Goal: Information Seeking & Learning: Learn about a topic

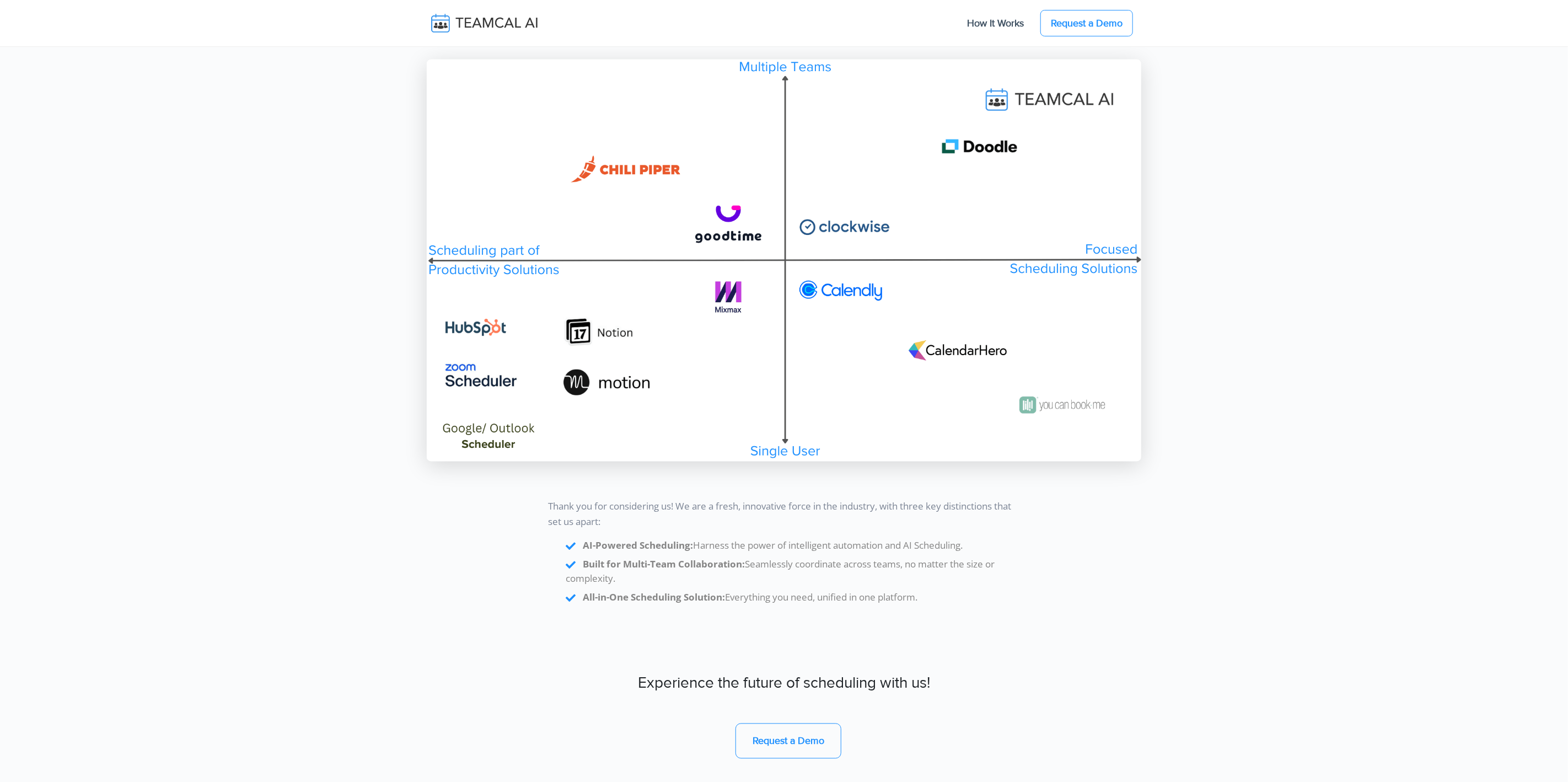
scroll to position [9270, 0]
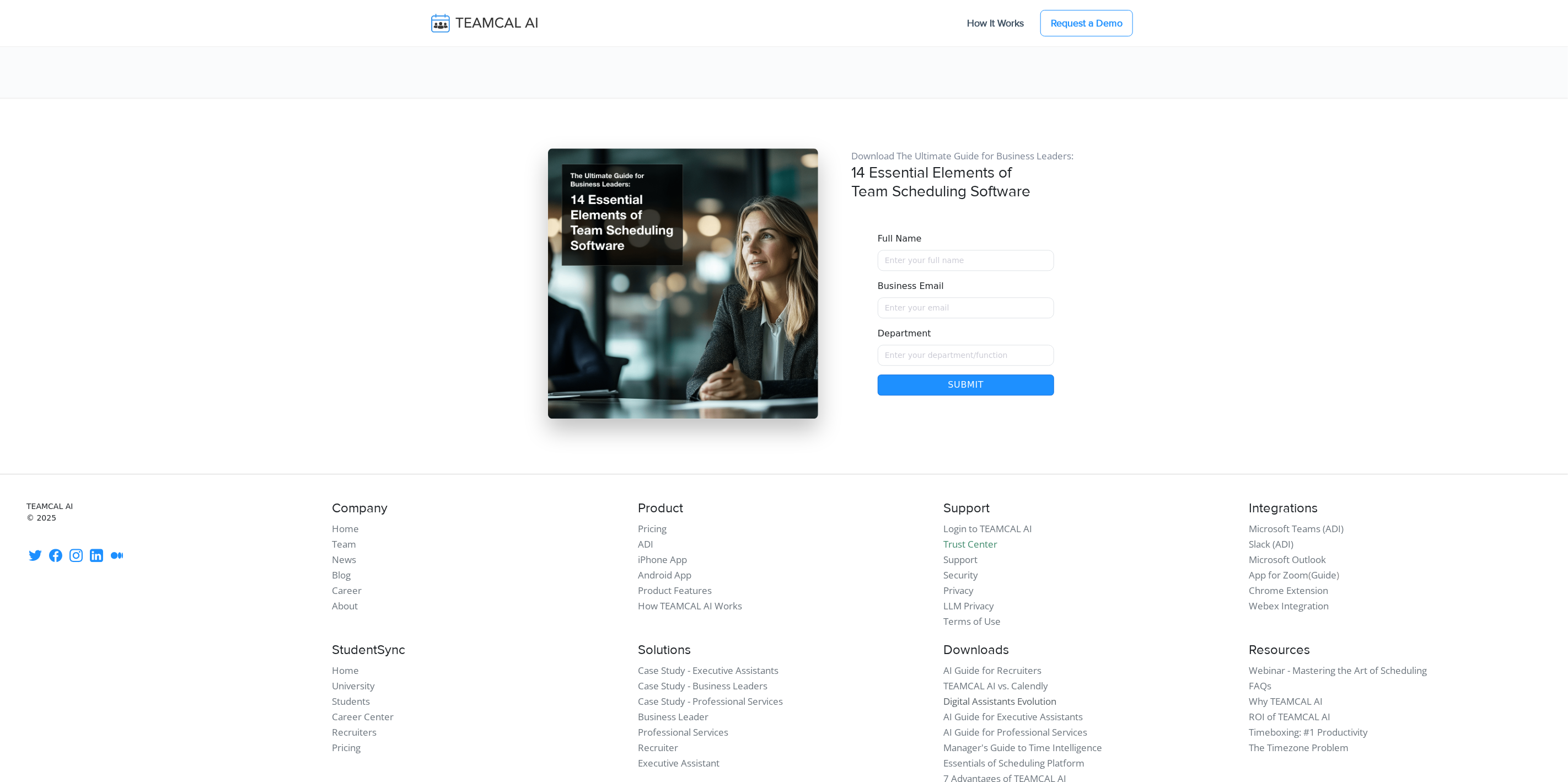
click at [988, 695] on link "Digital Assistants Evolution" at bounding box center [1000, 701] width 113 height 13
click at [1051, 726] on link "AI Guide for Professional Services" at bounding box center [1015, 732] width 144 height 13
click at [1020, 741] on link "Manager's Guide to Time Intelligence" at bounding box center [1023, 747] width 159 height 13
click at [1037, 757] on link "Essentials of Scheduling Platform" at bounding box center [1014, 763] width 141 height 13
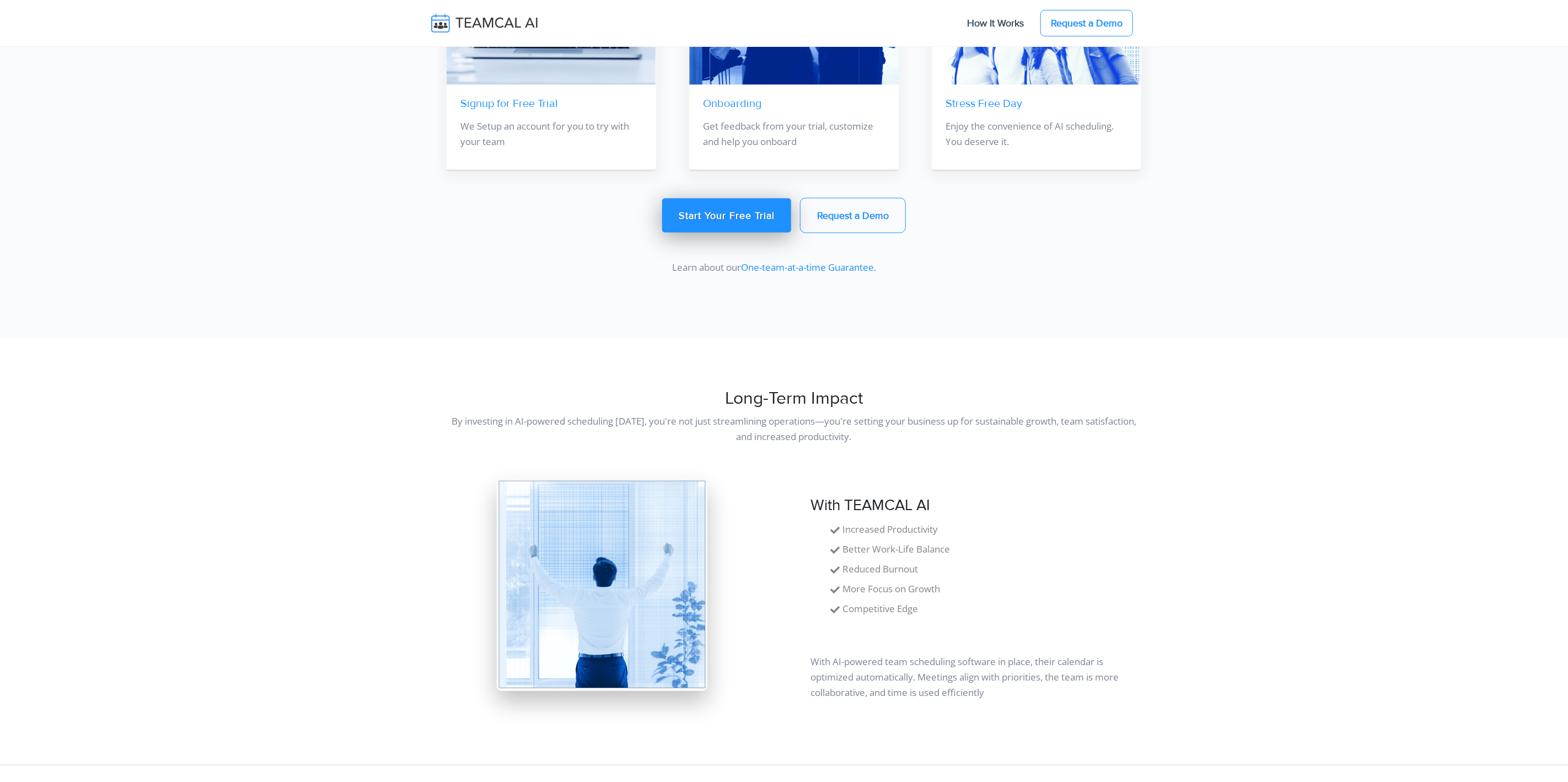
scroll to position [1840, 0]
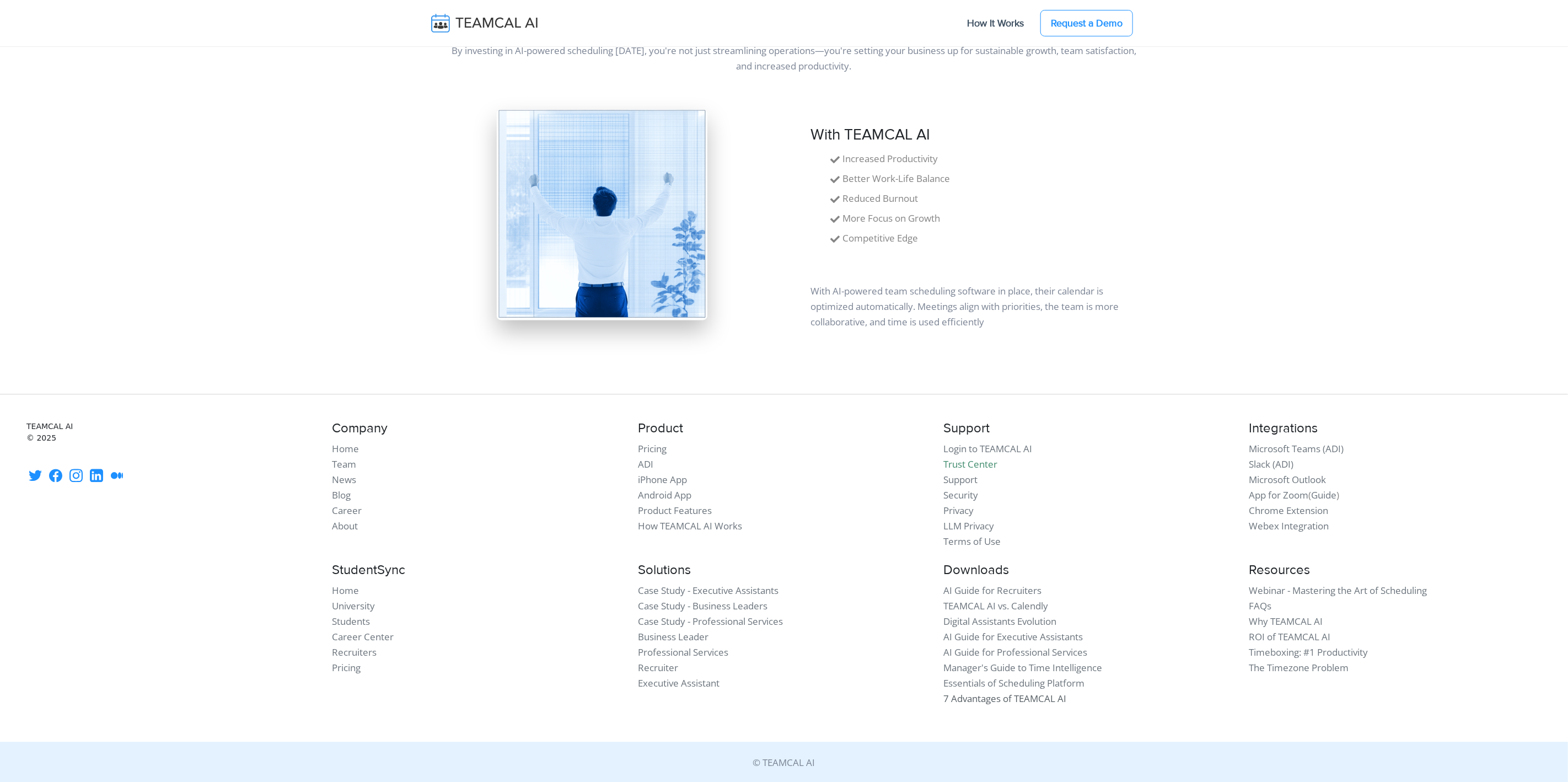
click at [1006, 694] on link "7 Advantages of TEAMCAL AI" at bounding box center [1005, 699] width 123 height 13
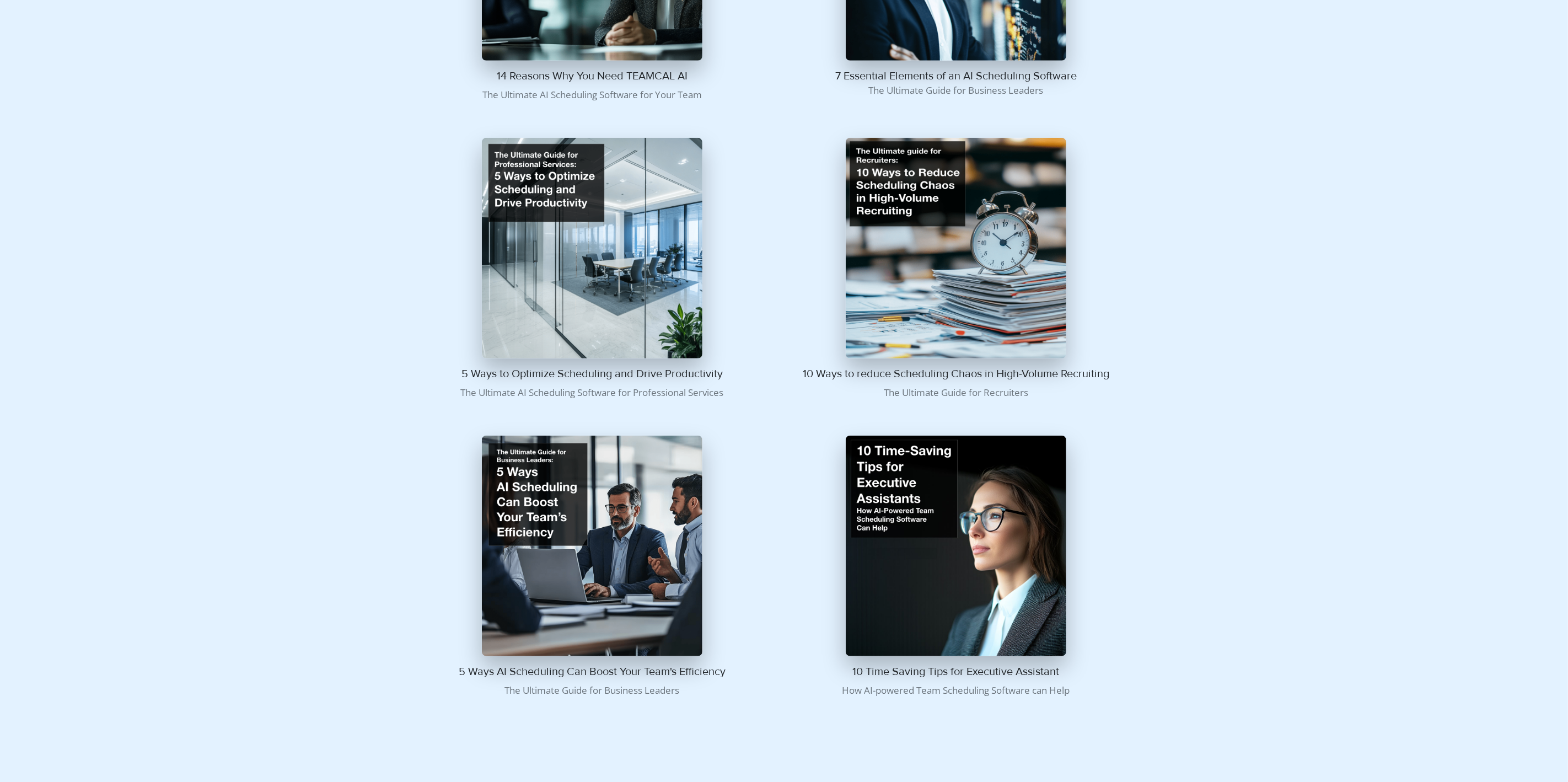
scroll to position [891, 0]
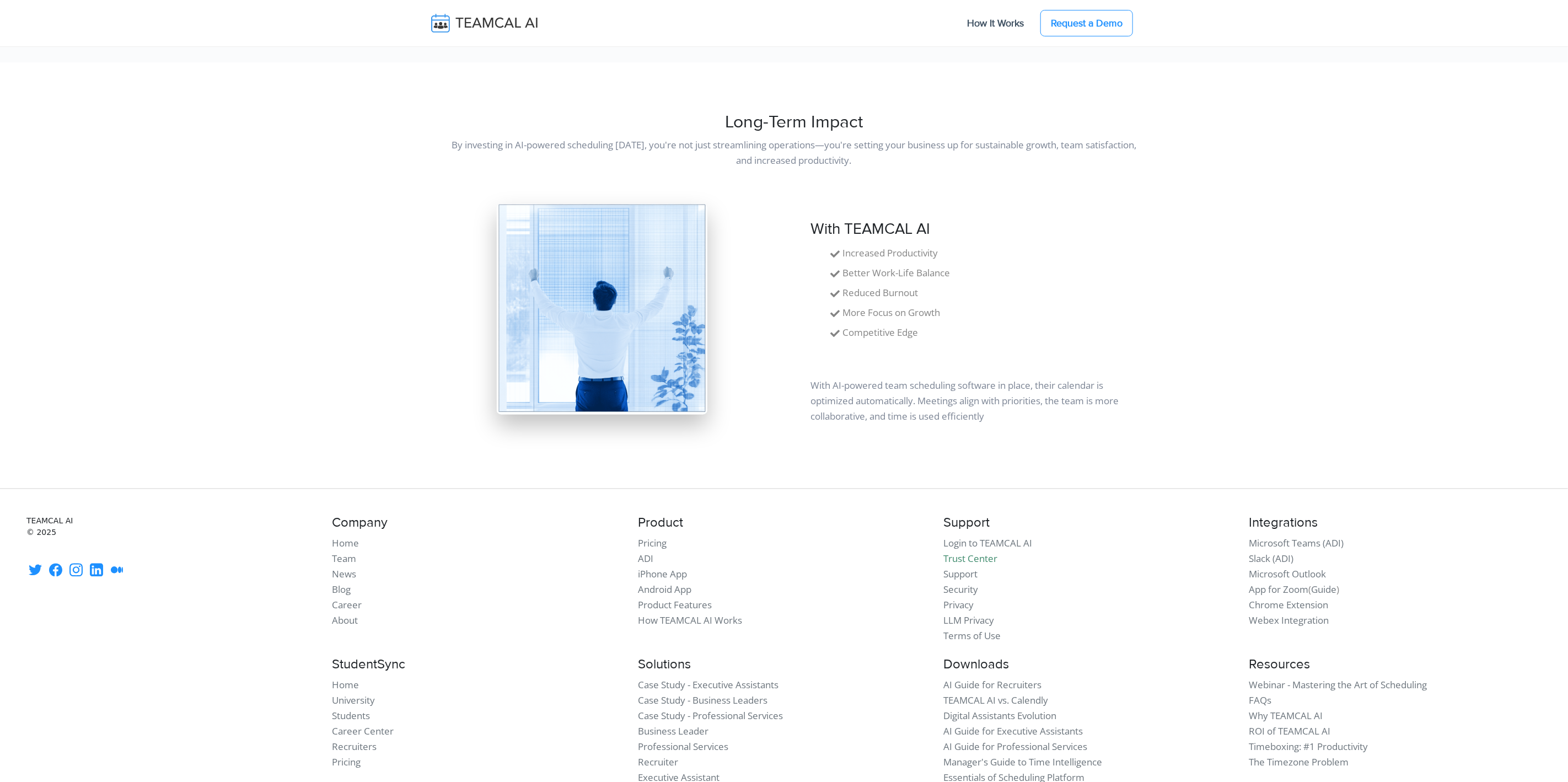
scroll to position [1840, 0]
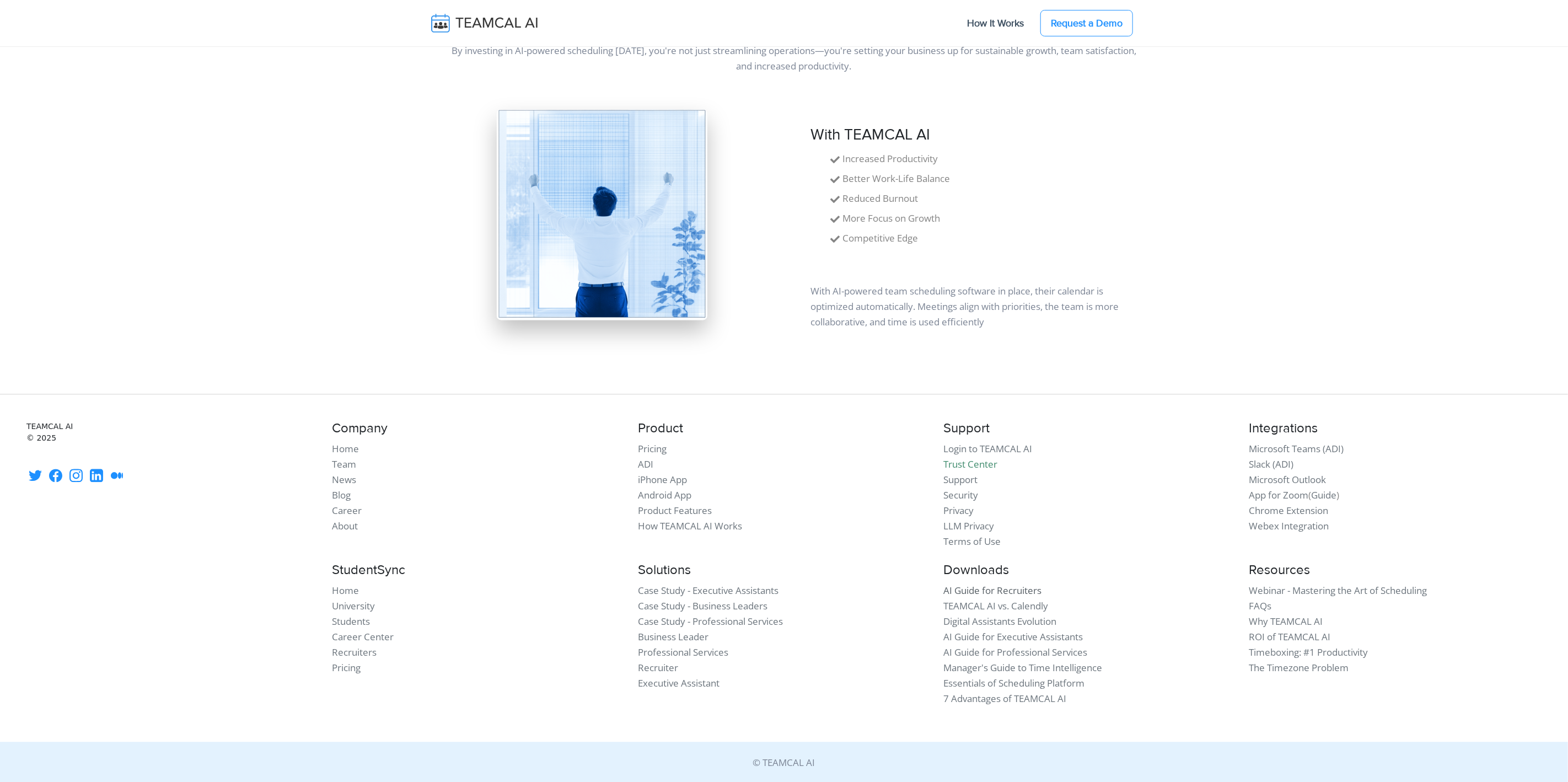
click at [981, 591] on link "AI Guide for Recruiters" at bounding box center [992, 590] width 98 height 13
click at [1001, 683] on link "Essentials of Scheduling Platform" at bounding box center [1014, 683] width 141 height 13
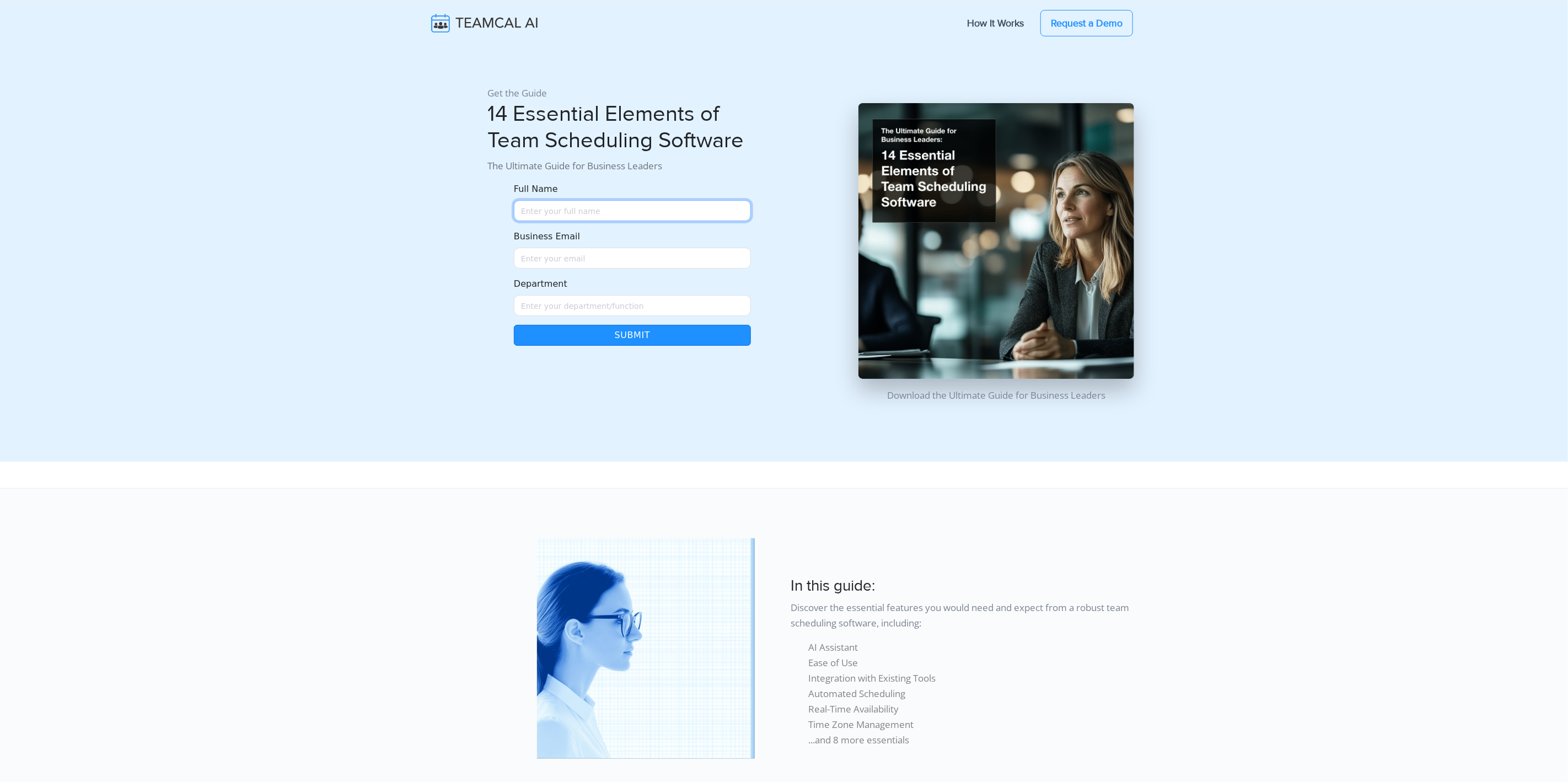
click at [573, 211] on input "Full Name" at bounding box center [632, 211] width 237 height 21
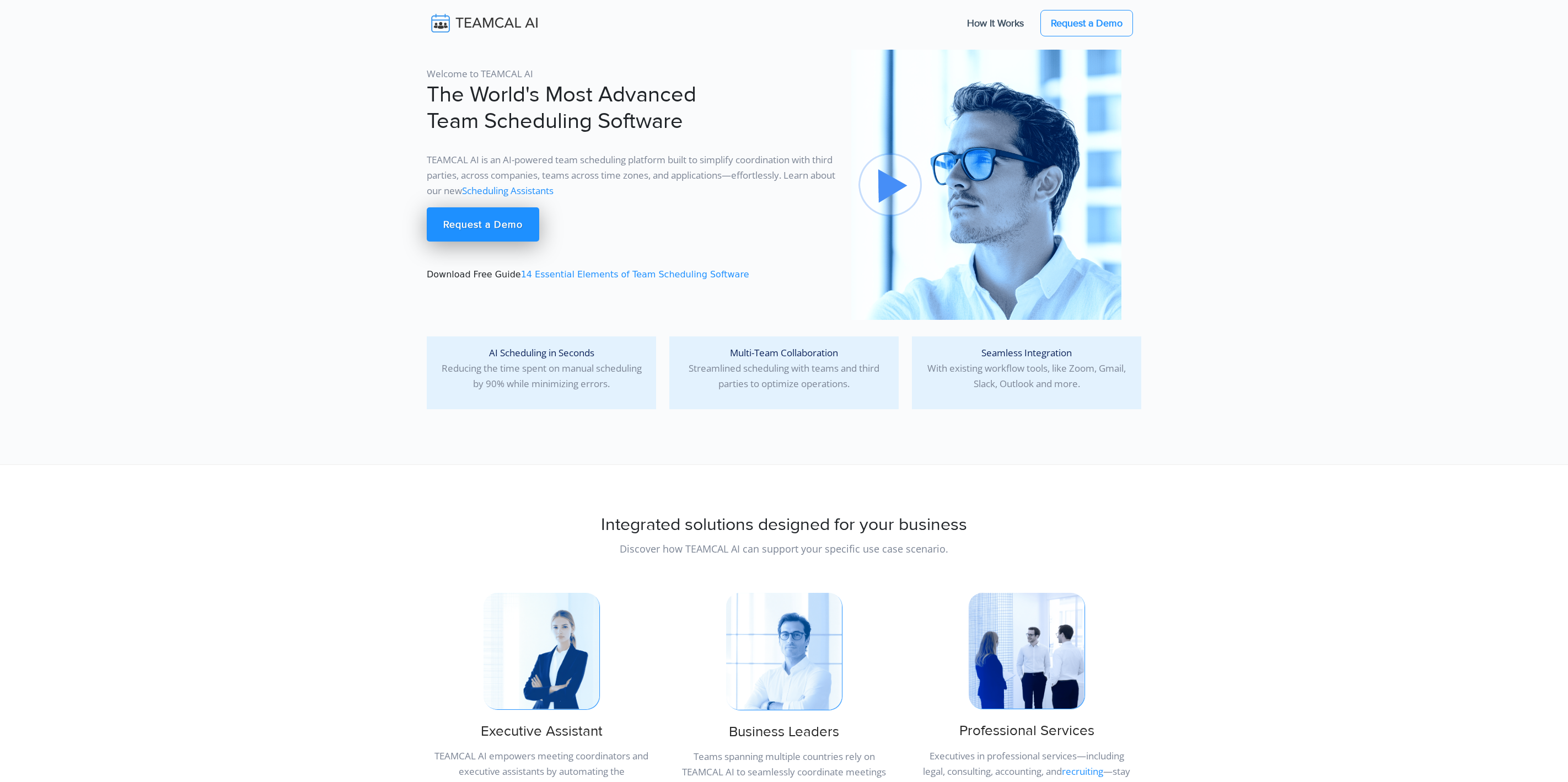
scroll to position [9270, 0]
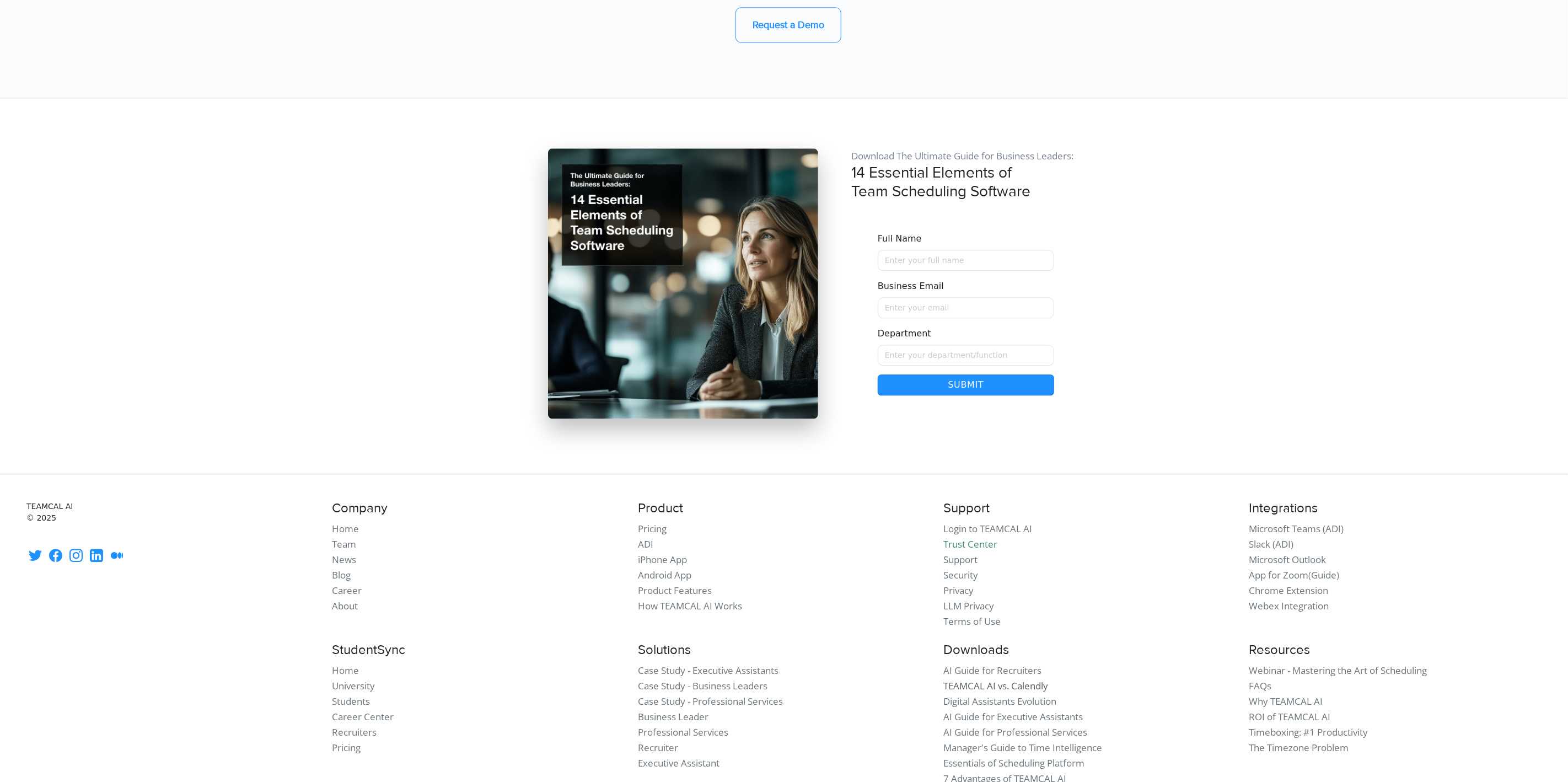
click at [990, 680] on link "TEAMCAL AI vs. Calendly" at bounding box center [996, 686] width 105 height 13
click at [1003, 757] on link "Essentials of Scheduling Platform" at bounding box center [1014, 763] width 141 height 13
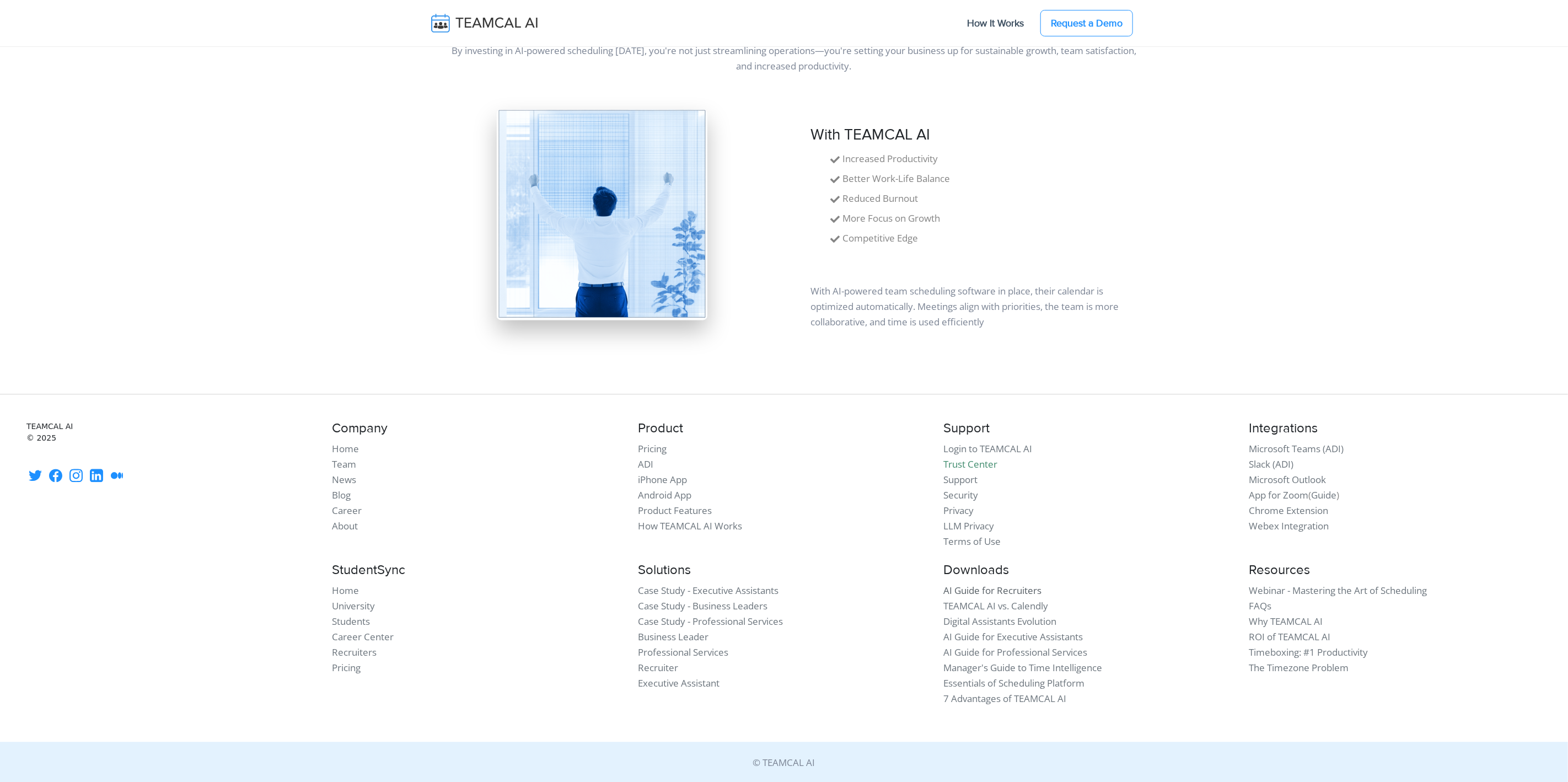
scroll to position [1838, 0]
click at [1000, 683] on link "Essentials of Scheduling Platform" at bounding box center [1014, 685] width 141 height 13
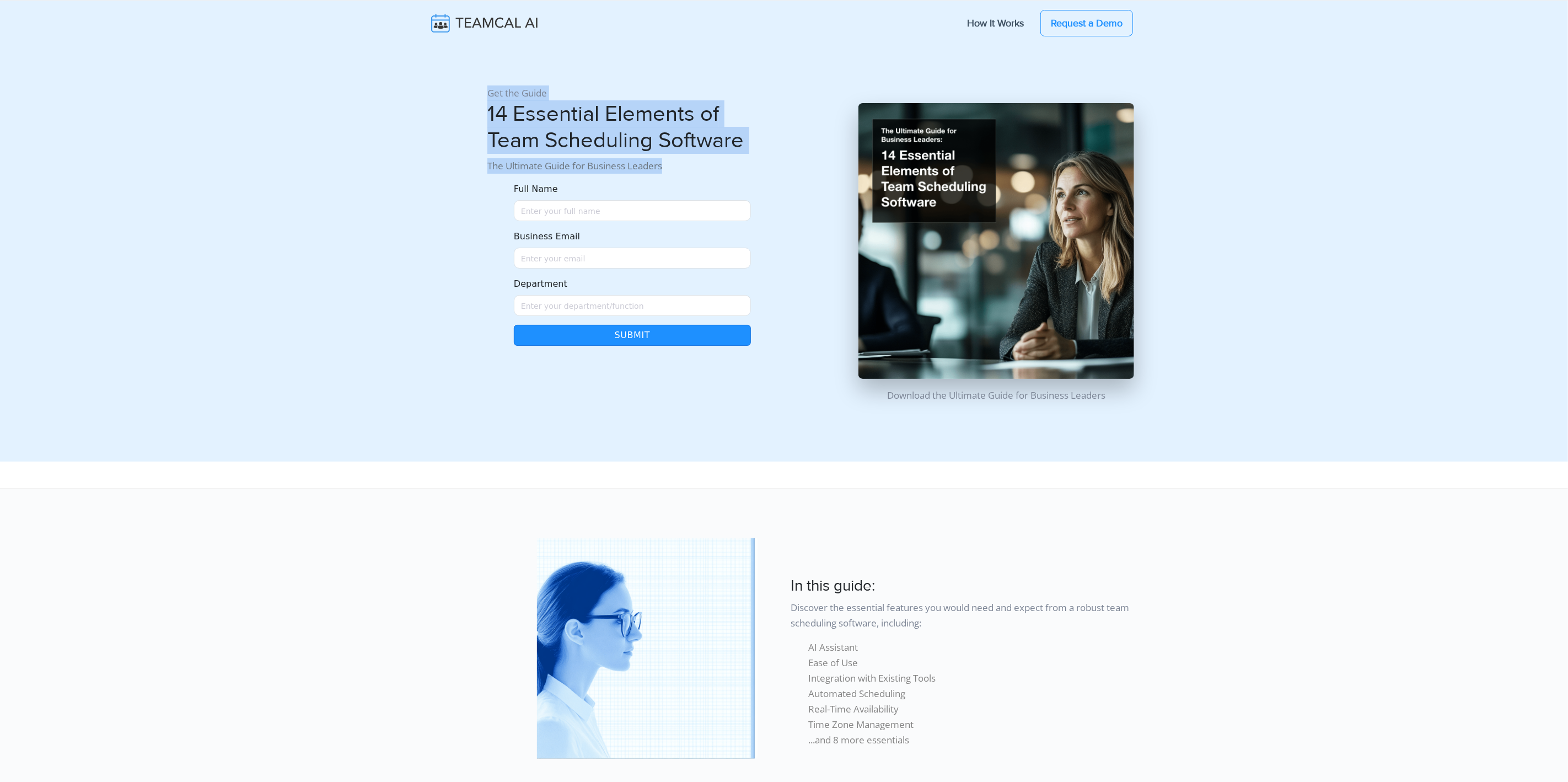
drag, startPoint x: 474, startPoint y: 104, endPoint x: 783, endPoint y: 171, distance: 316.2
click at [783, 171] on div "Get the Guide 14 Essential Elements of Team Scheduling Software The Ultimate Gu…" at bounding box center [784, 231] width 728 height 362
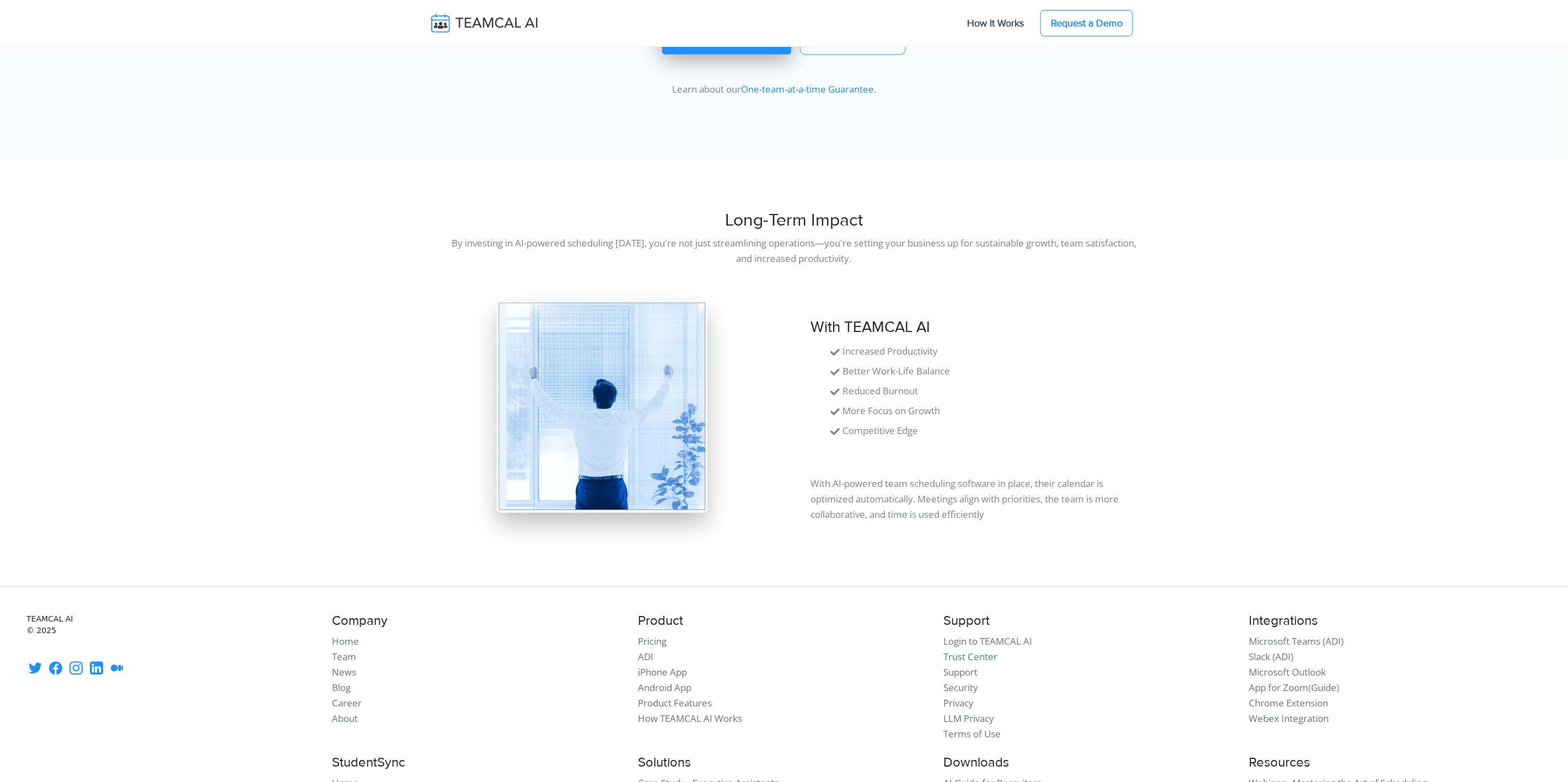
scroll to position [1840, 0]
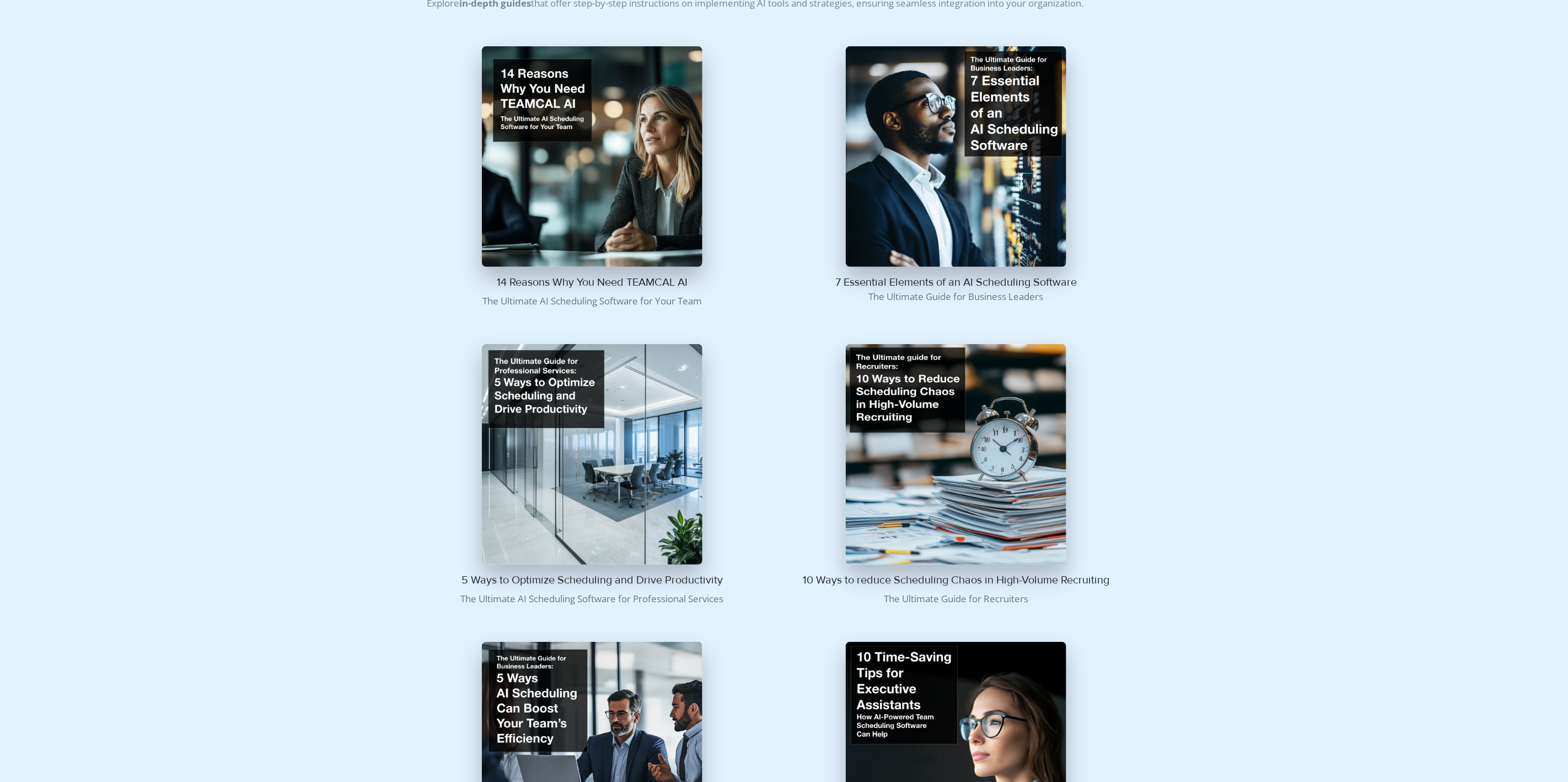
scroll to position [250, 0]
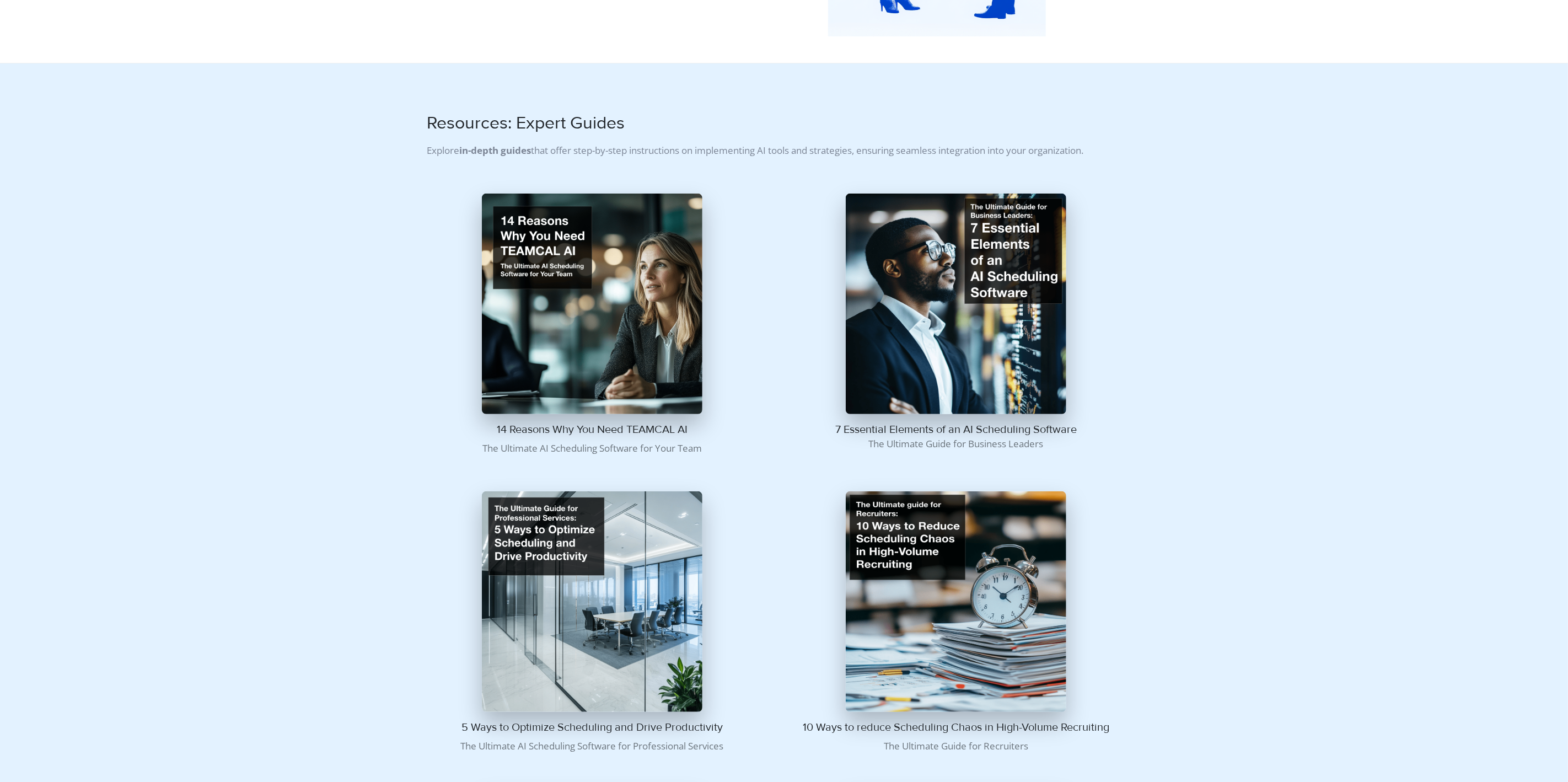
click at [563, 301] on img at bounding box center [592, 304] width 220 height 220
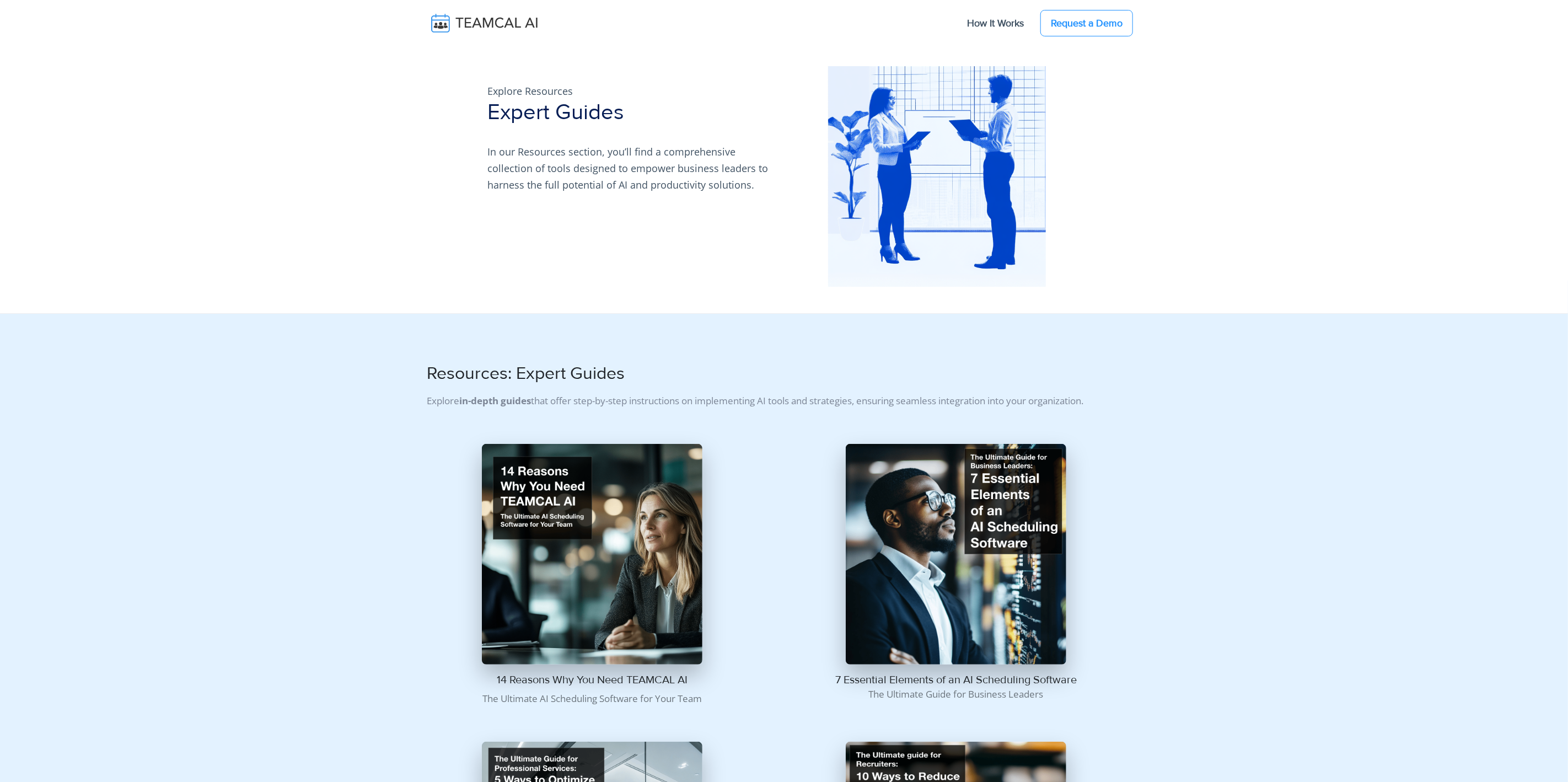
click at [470, 23] on img at bounding box center [492, 23] width 131 height 23
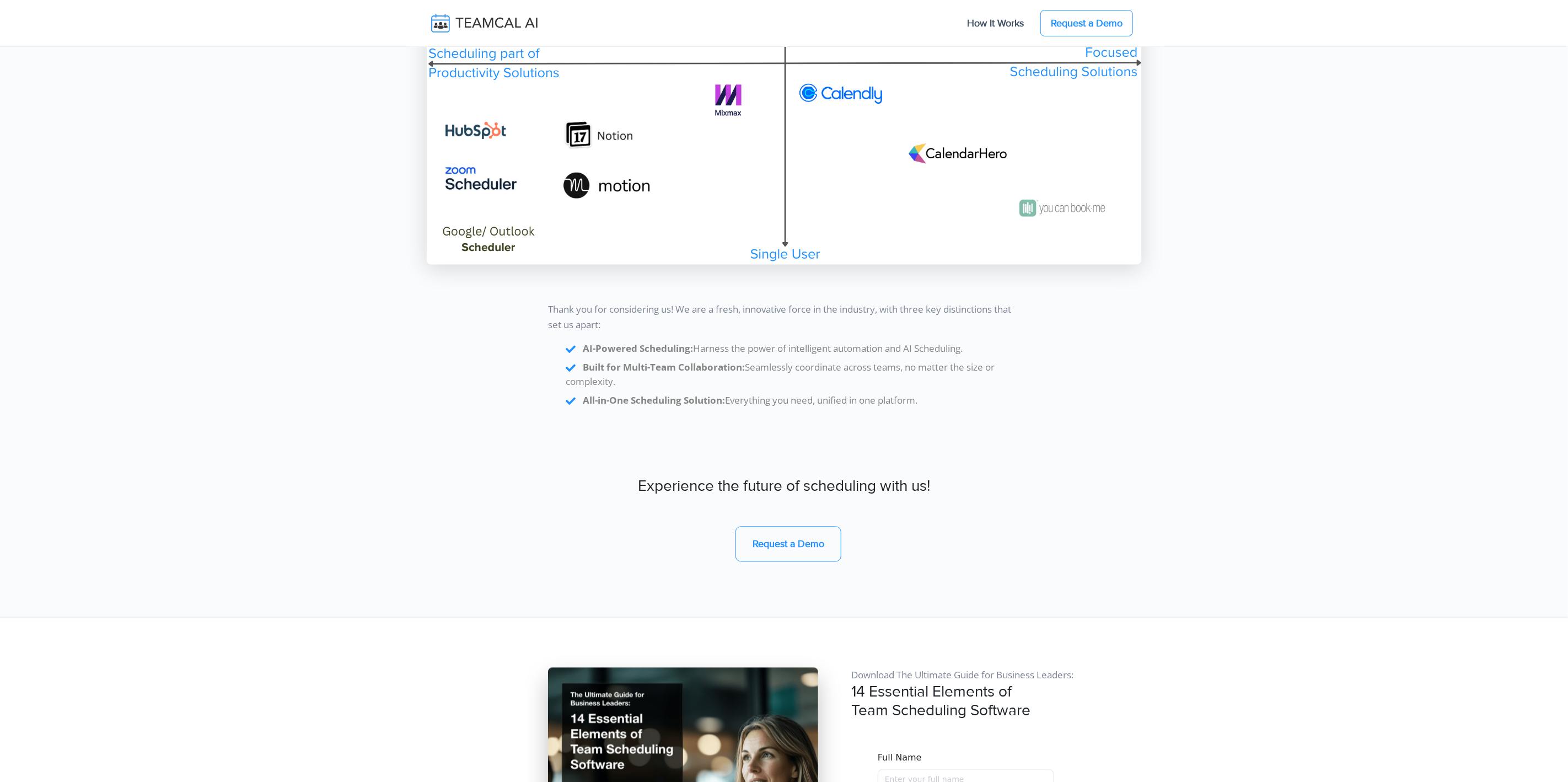
scroll to position [9270, 0]
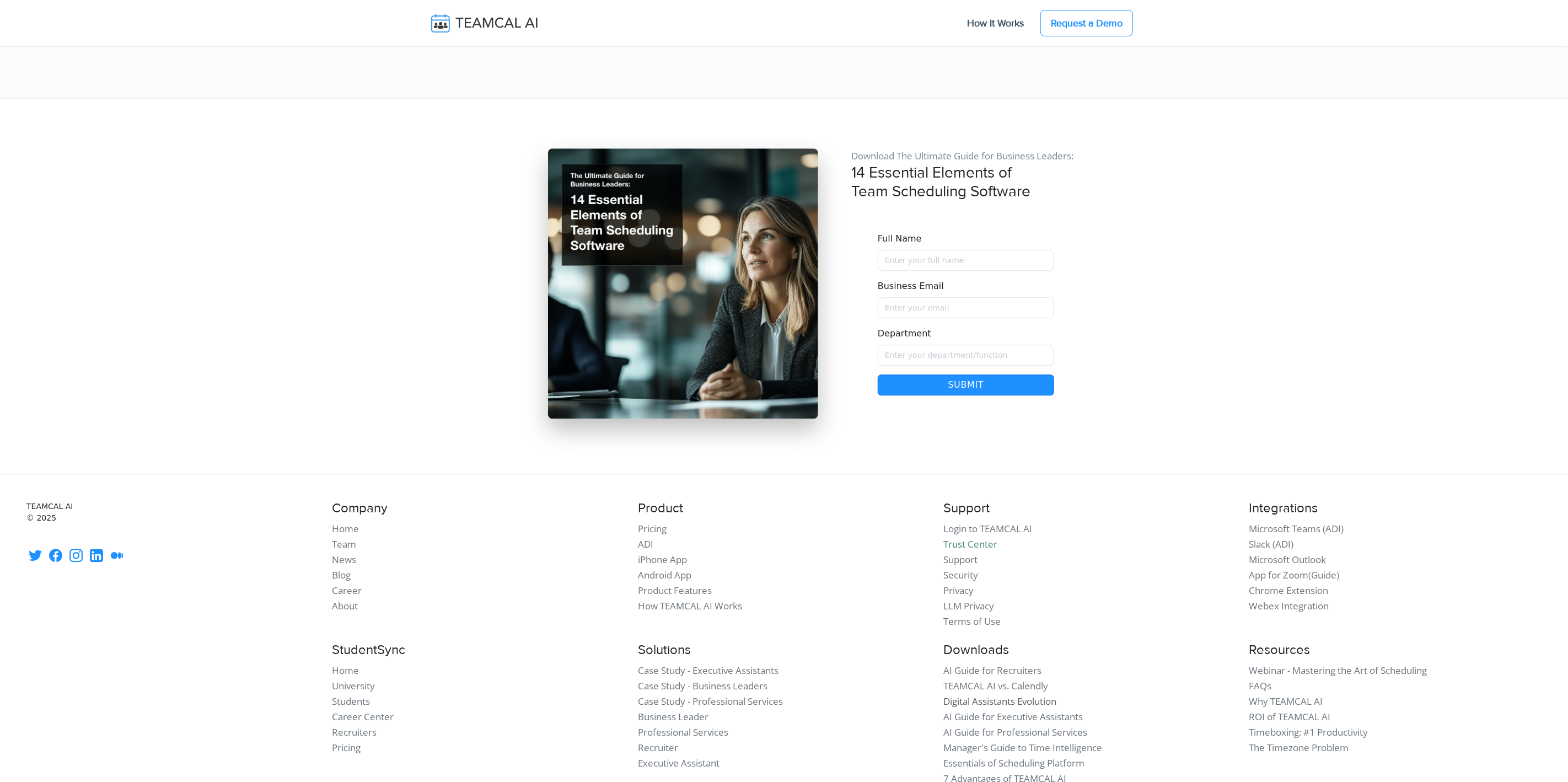
click at [989, 695] on link "Digital Assistants Evolution" at bounding box center [1000, 701] width 113 height 13
click at [1047, 757] on link "Essentials of Scheduling Platform" at bounding box center [1014, 763] width 141 height 13
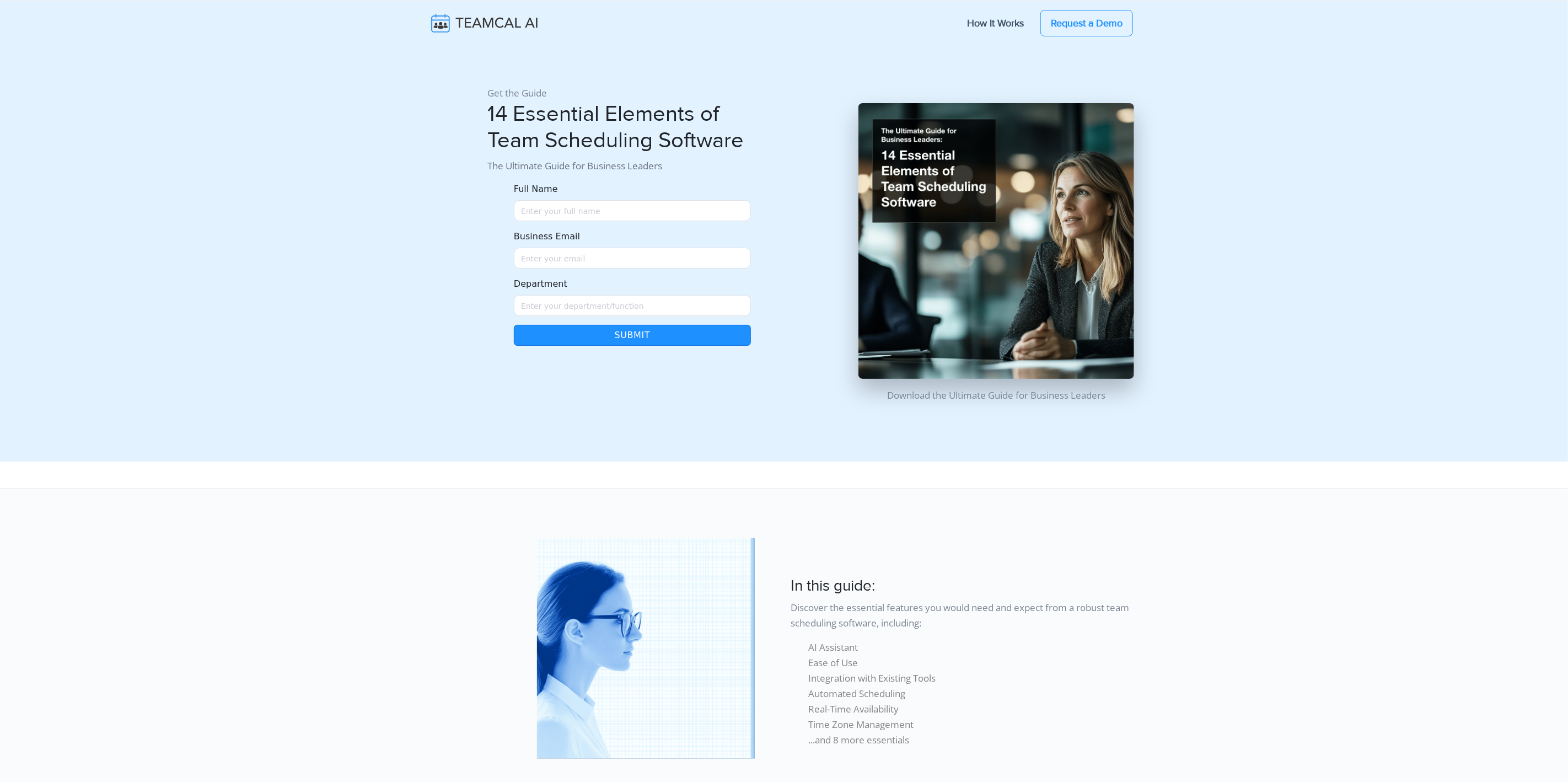
click at [485, 91] on div "Get the Guide 14 Essential Elements of Team Scheduling Software The Ultimate Gu…" at bounding box center [632, 244] width 303 height 336
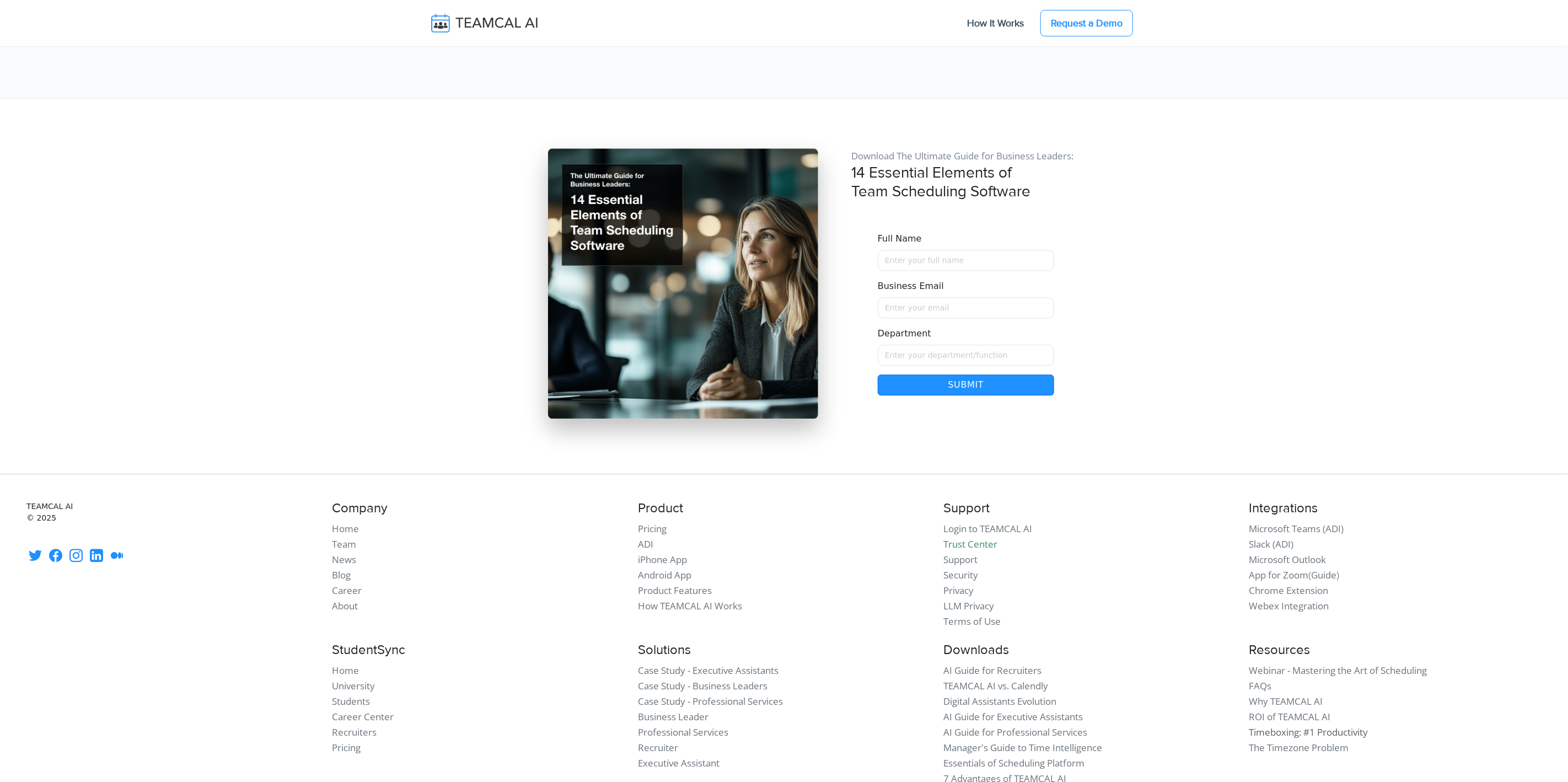
scroll to position [9270, 0]
click at [1013, 757] on link "Essentials of Scheduling Platform" at bounding box center [1014, 763] width 141 height 13
